Goal: Information Seeking & Learning: Learn about a topic

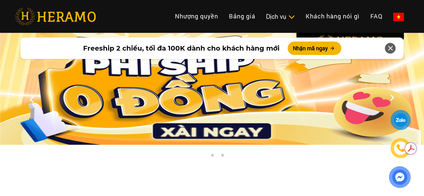
click at [393, 13] on img at bounding box center [398, 17] width 11 height 8
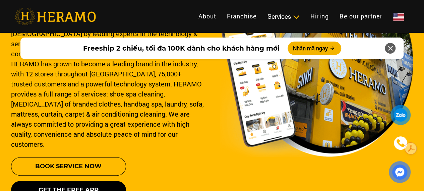
scroll to position [96, 0]
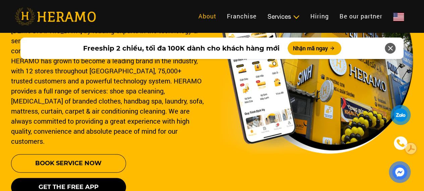
click at [193, 12] on link "About" at bounding box center [207, 16] width 29 height 14
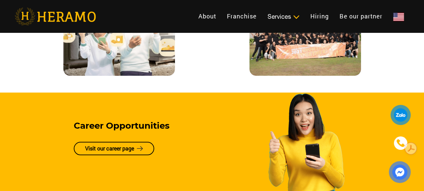
scroll to position [1511, 0]
